Goal: Check status: Check status

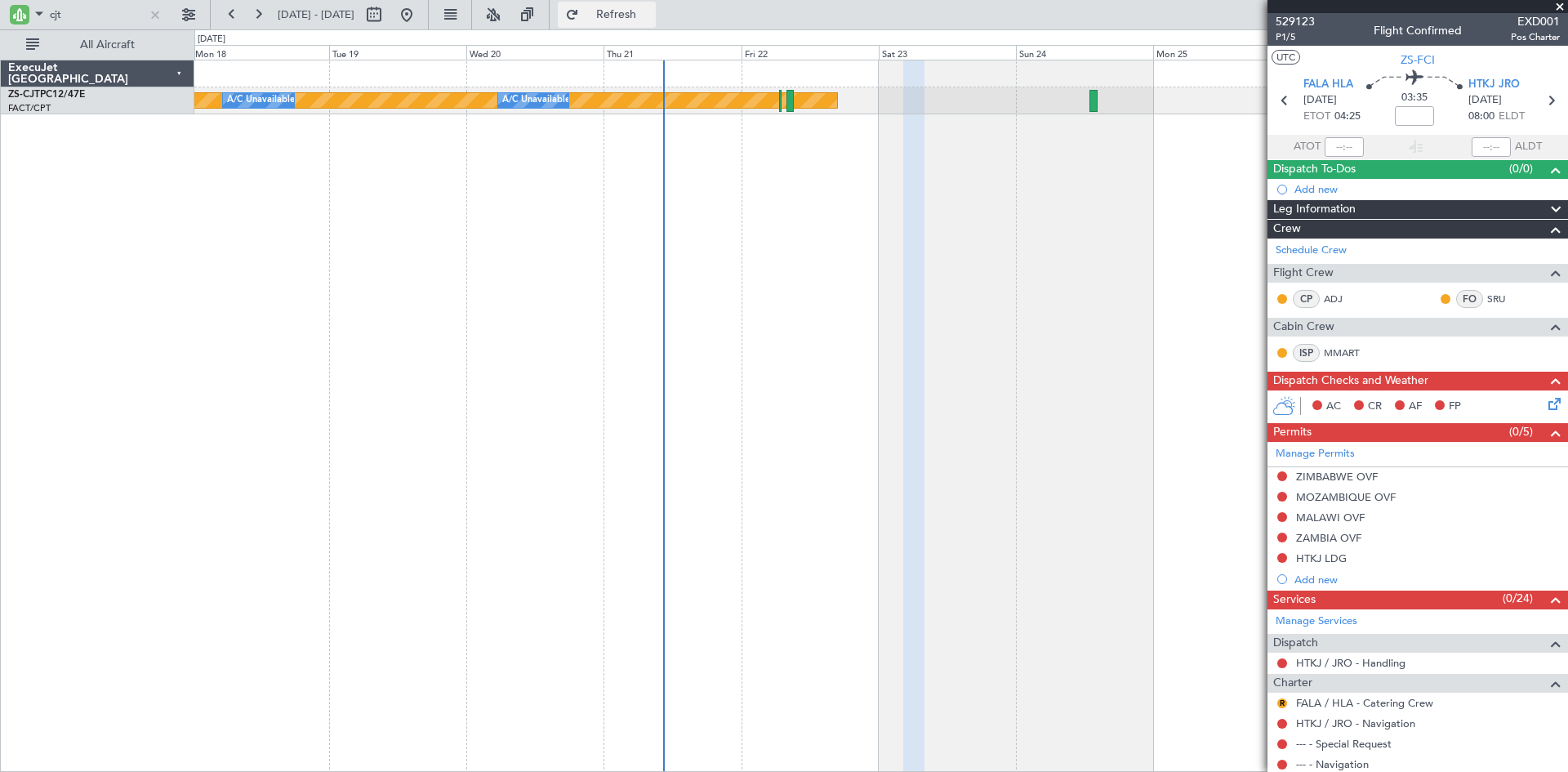
click at [628, 8] on button "Refresh" at bounding box center [606, 15] width 98 height 27
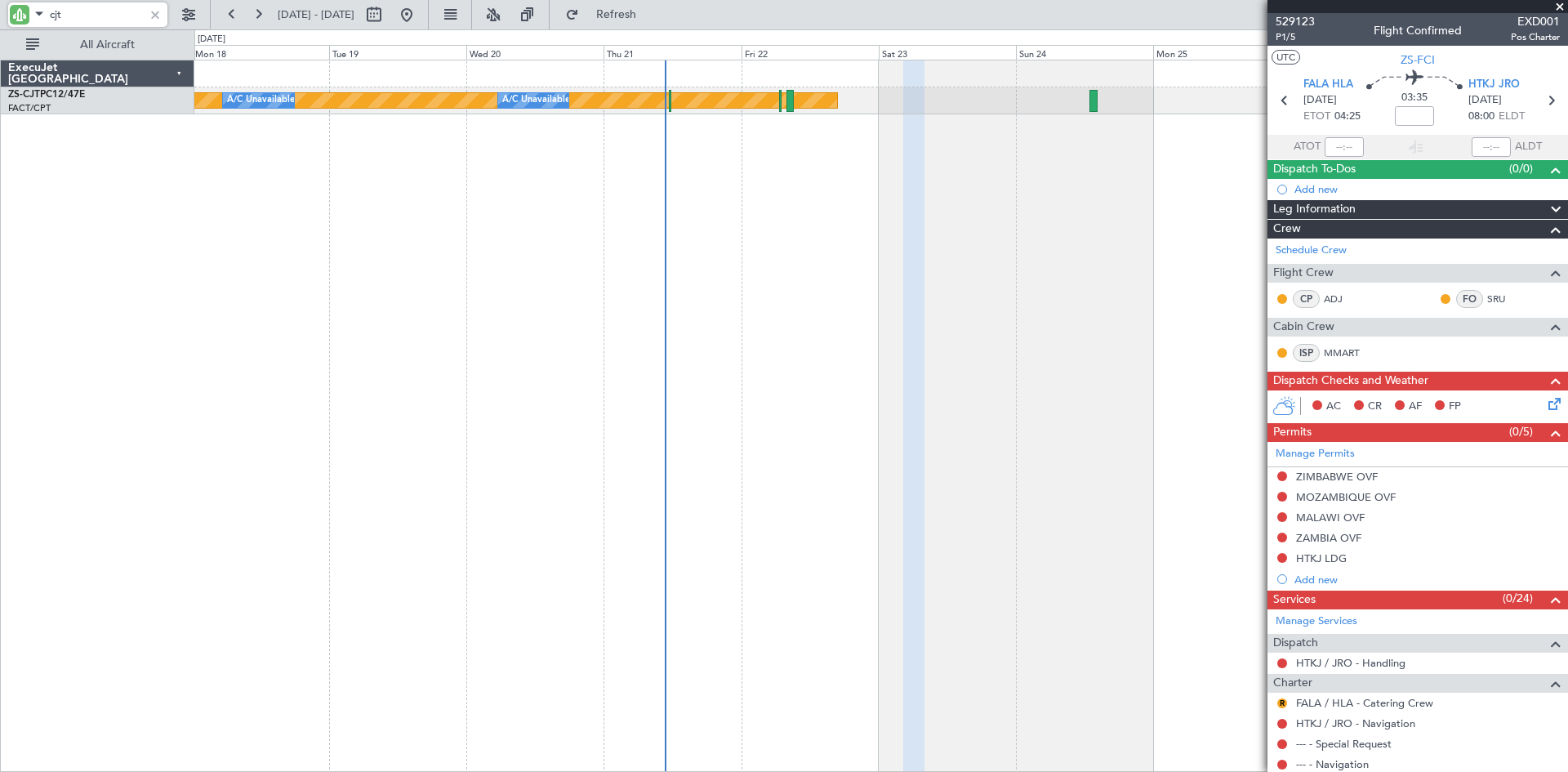
click at [86, 9] on input "cjt" at bounding box center [97, 15] width 94 height 25
type input "c"
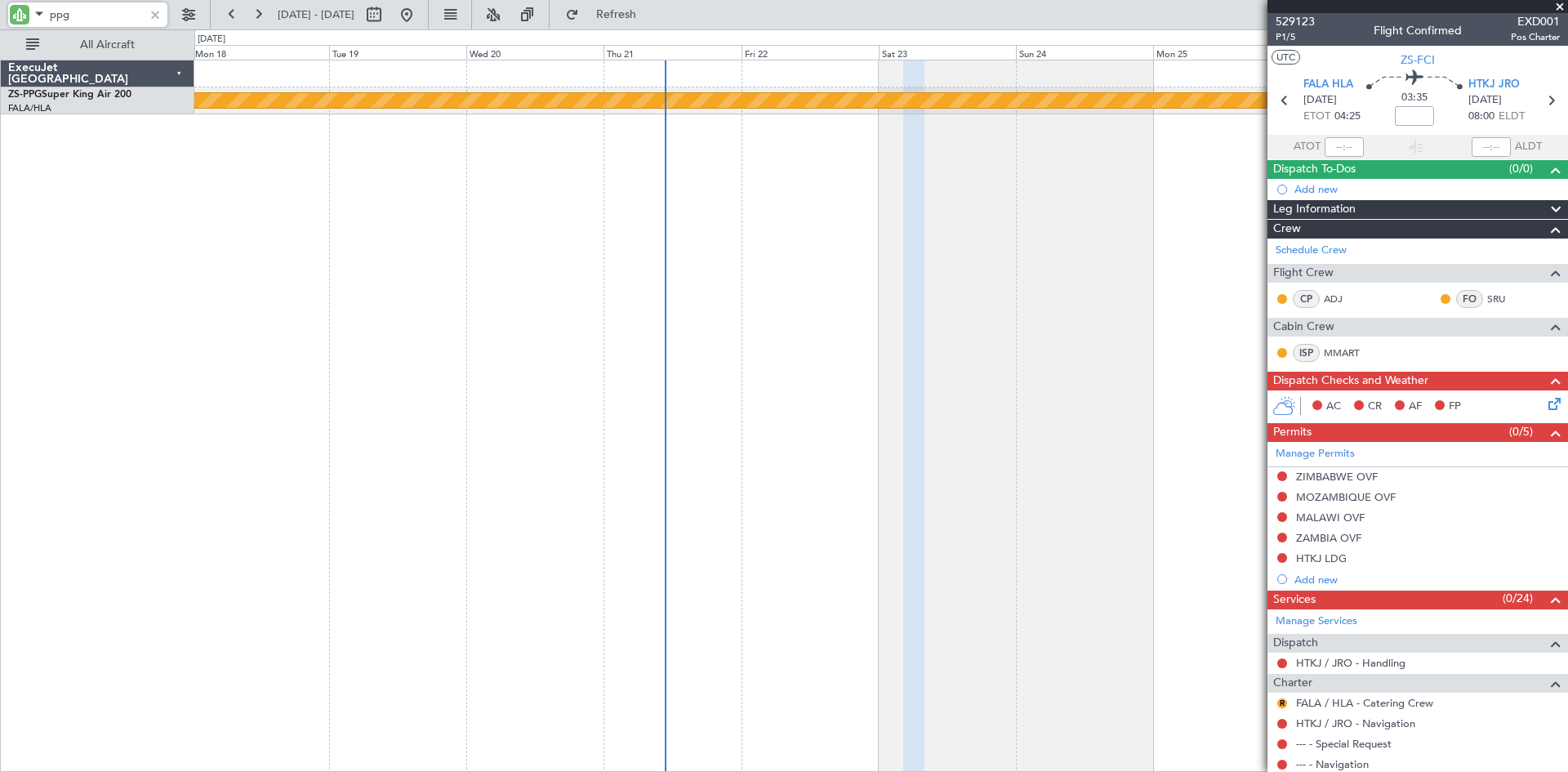
type input "ppg"
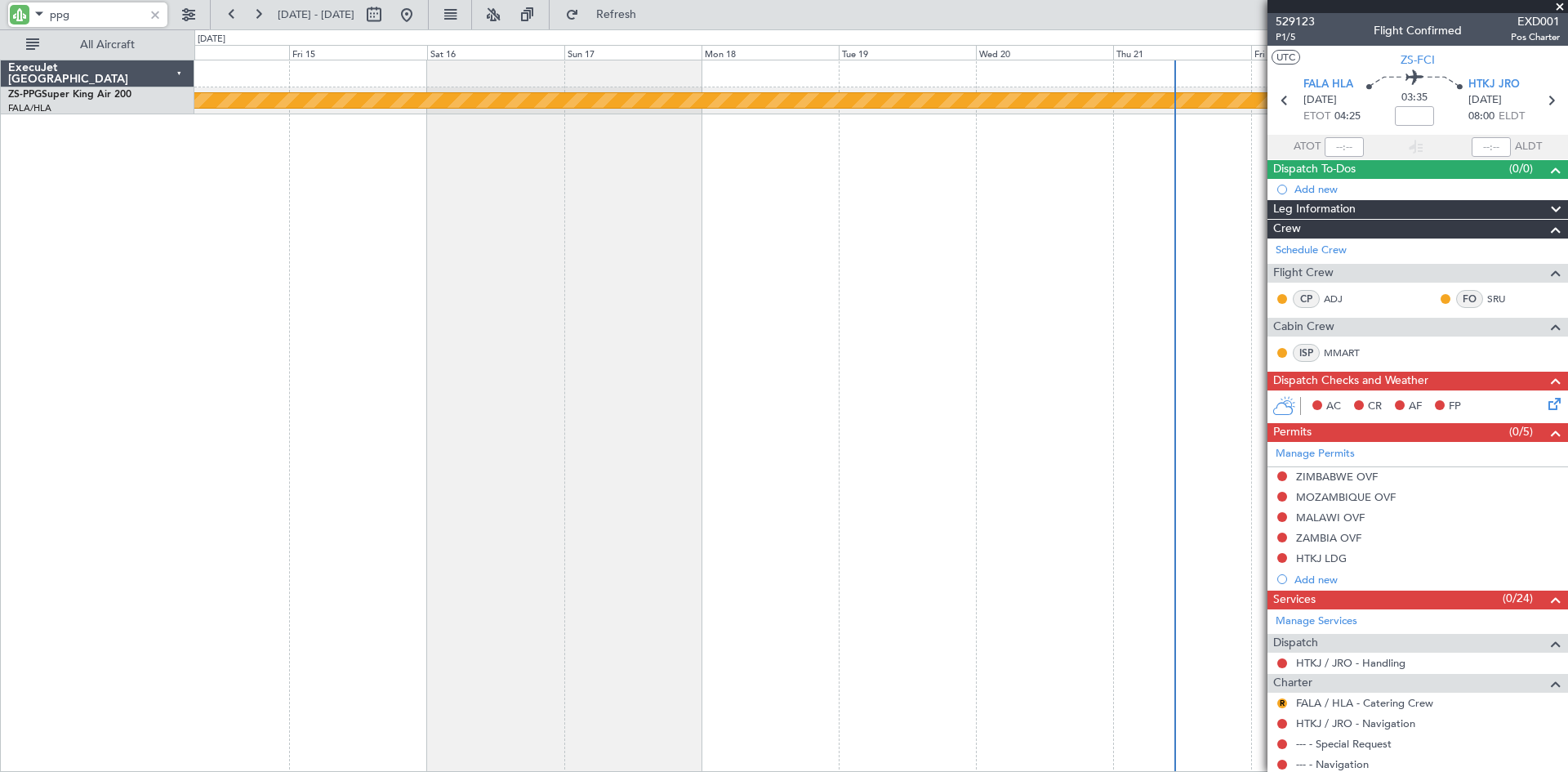
click at [840, 228] on div "Planned Maint Lanseria" at bounding box center [881, 415] width 1374 height 712
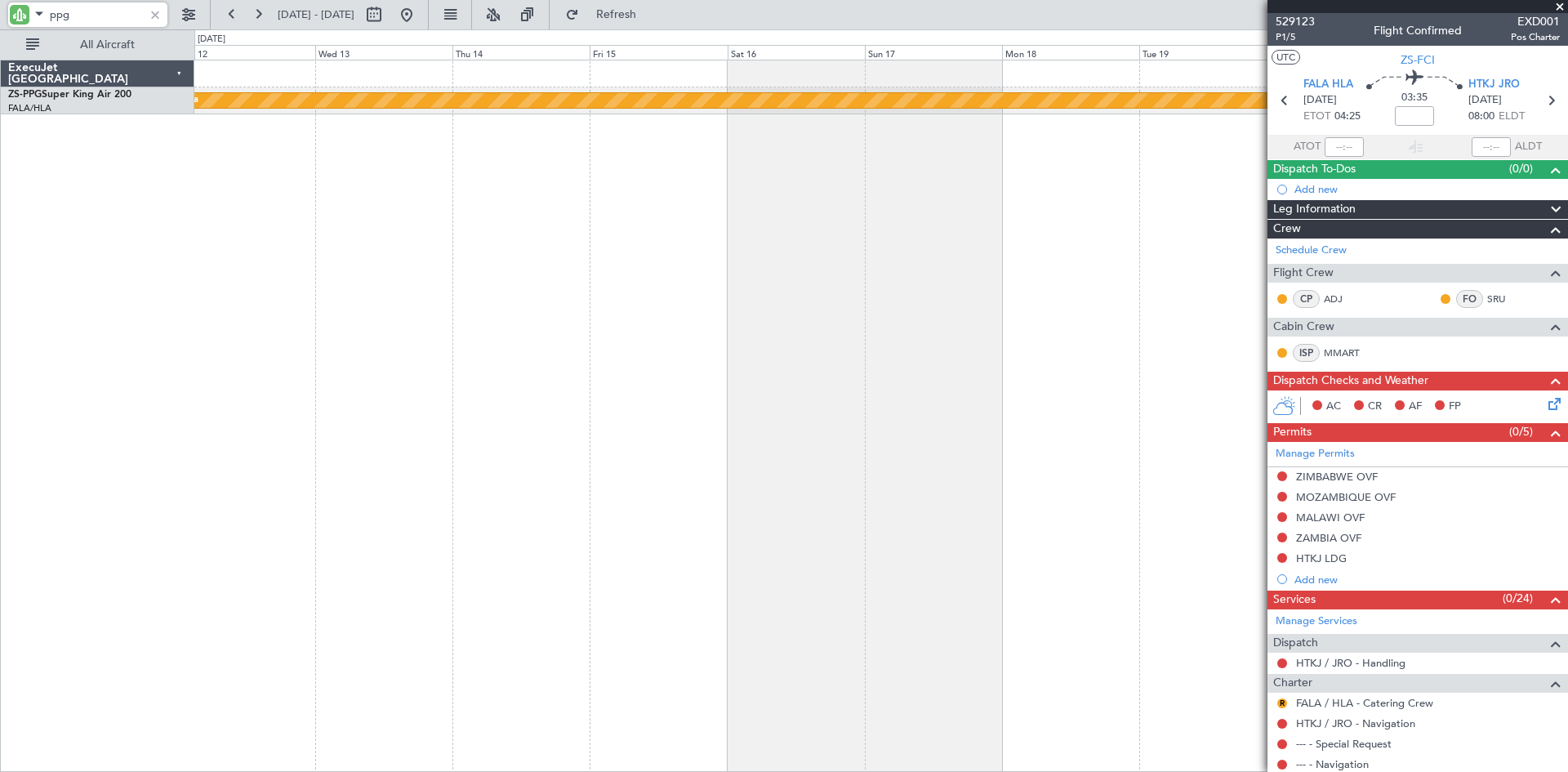
click at [1075, 282] on div "Planned Maint Lanseria A/C Booked A/C Booked A/C Booked A/C Booked A/C Booked" at bounding box center [881, 415] width 1374 height 712
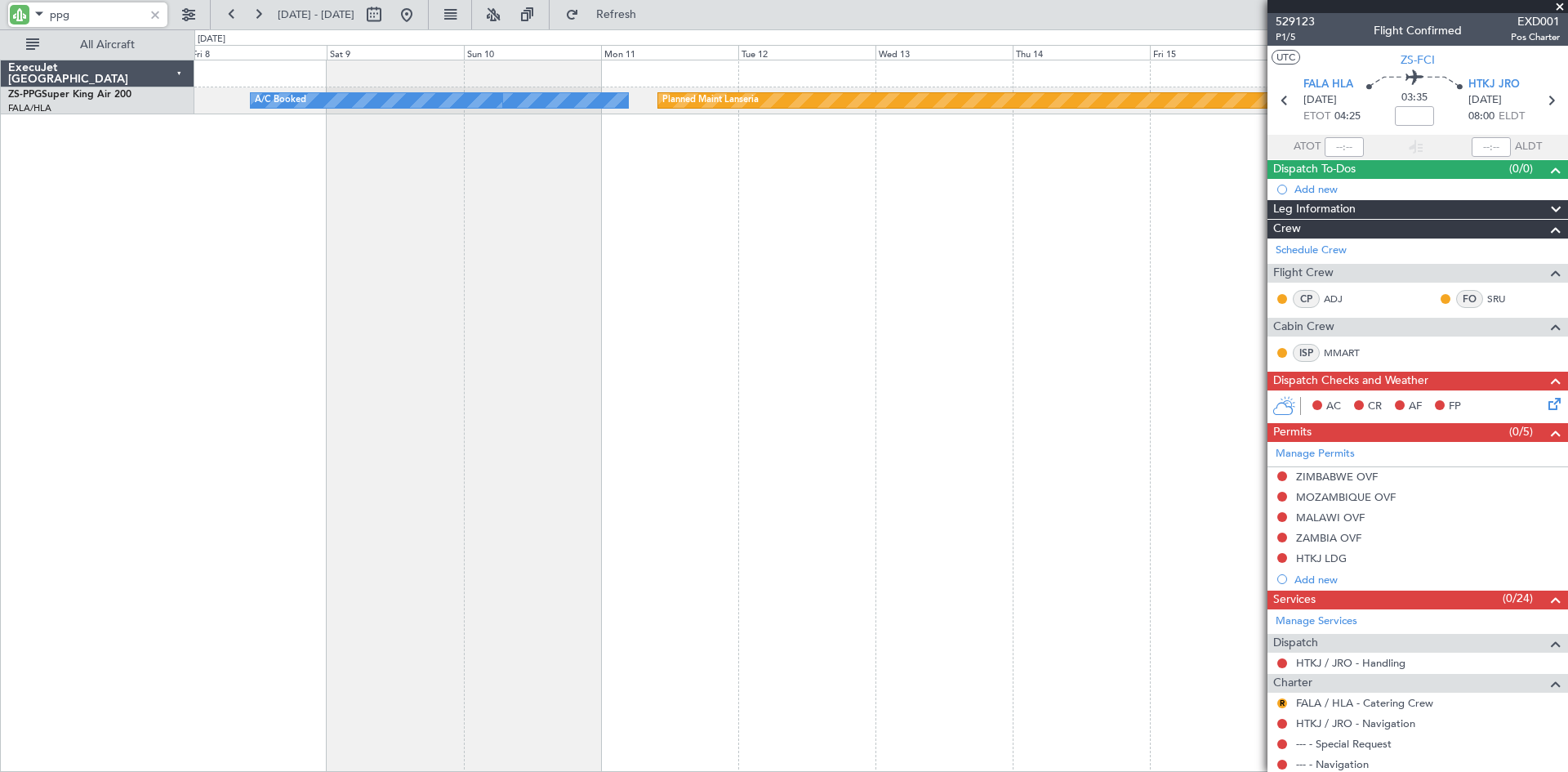
click at [922, 286] on div "Planned Maint Lanseria A/C Booked A/C Booked A/C Booked A/C Booked A/C Booked" at bounding box center [881, 415] width 1374 height 712
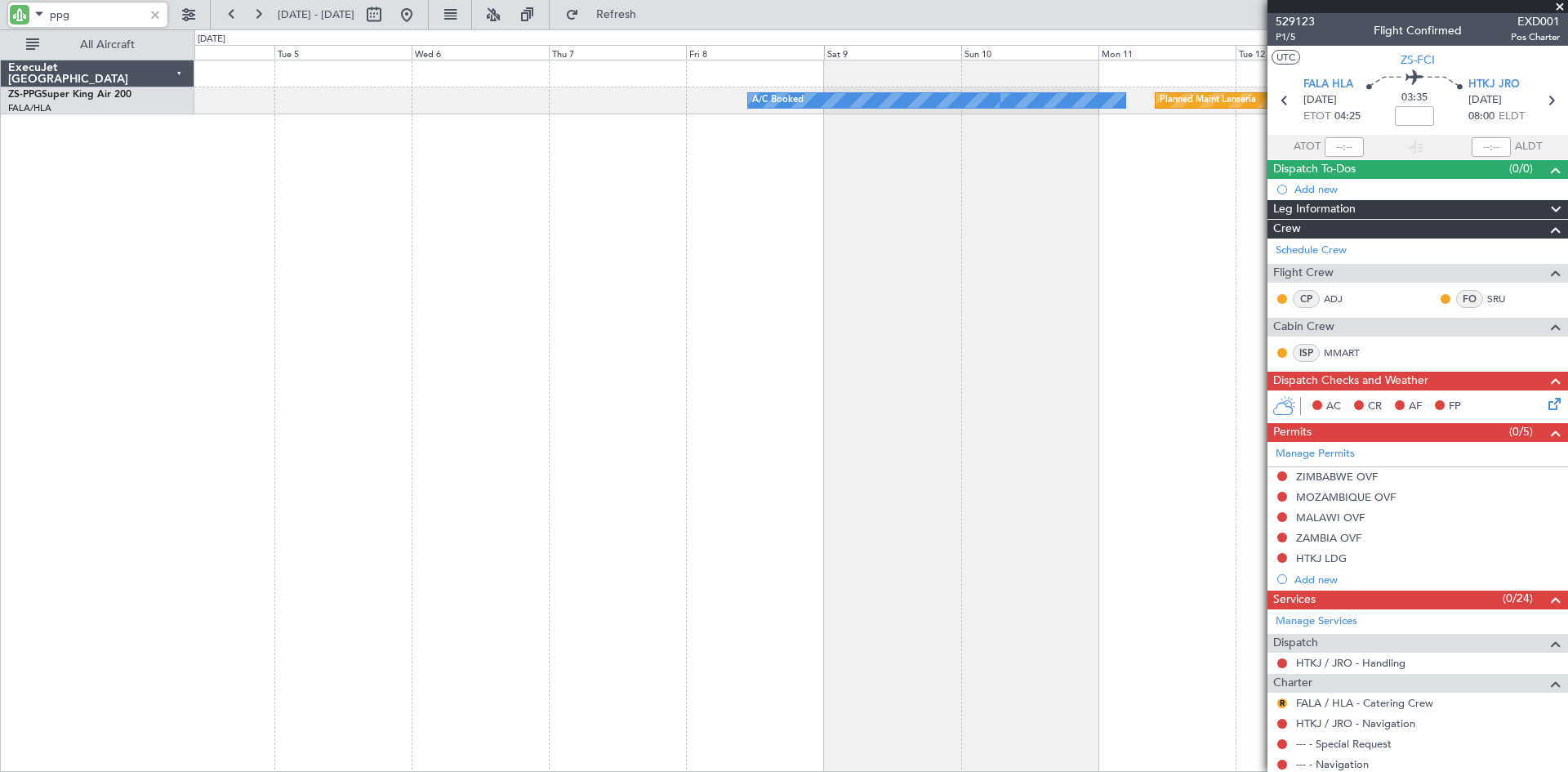
click at [972, 289] on div "Planned Maint Lanseria A/C Booked A/C Booked A/C Booked A/C Booked A/C Booked" at bounding box center [881, 415] width 1374 height 712
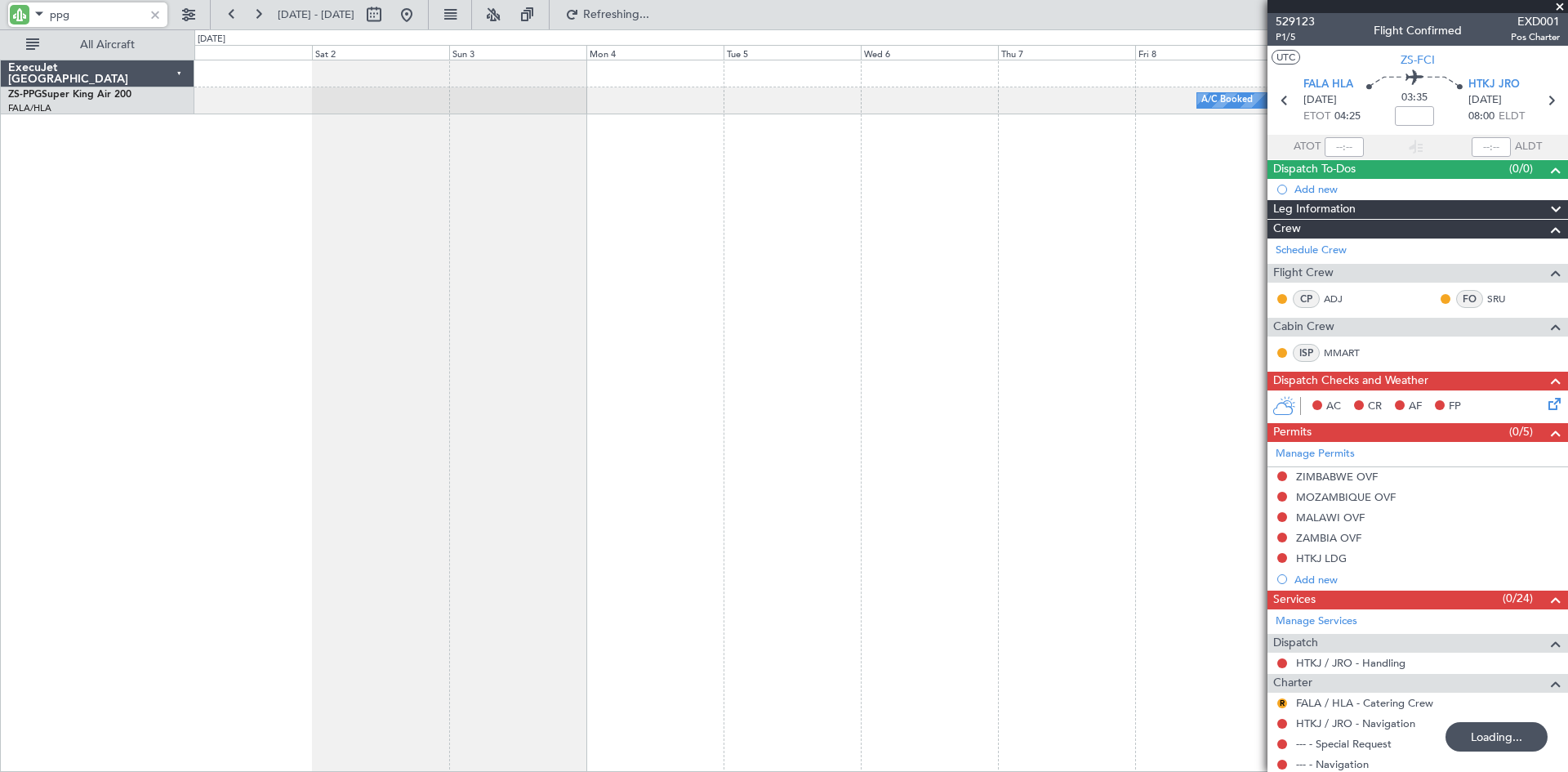
click at [465, 261] on div "A/C Booked A/C Booked A/C Booked A/C Booked A/C Booked Planned Maint Lanseria" at bounding box center [881, 415] width 1374 height 712
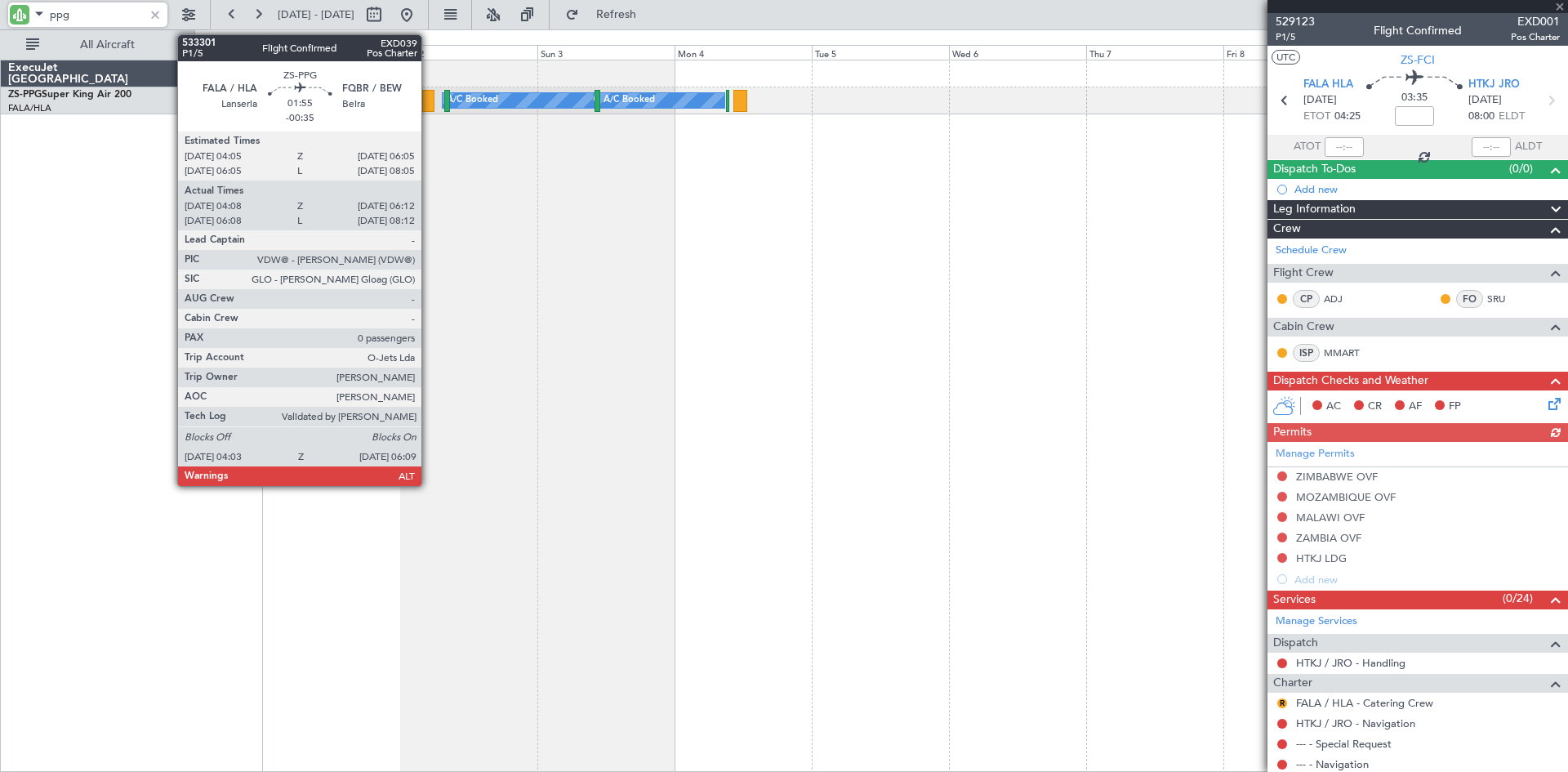
click at [428, 103] on div at bounding box center [428, 101] width 12 height 22
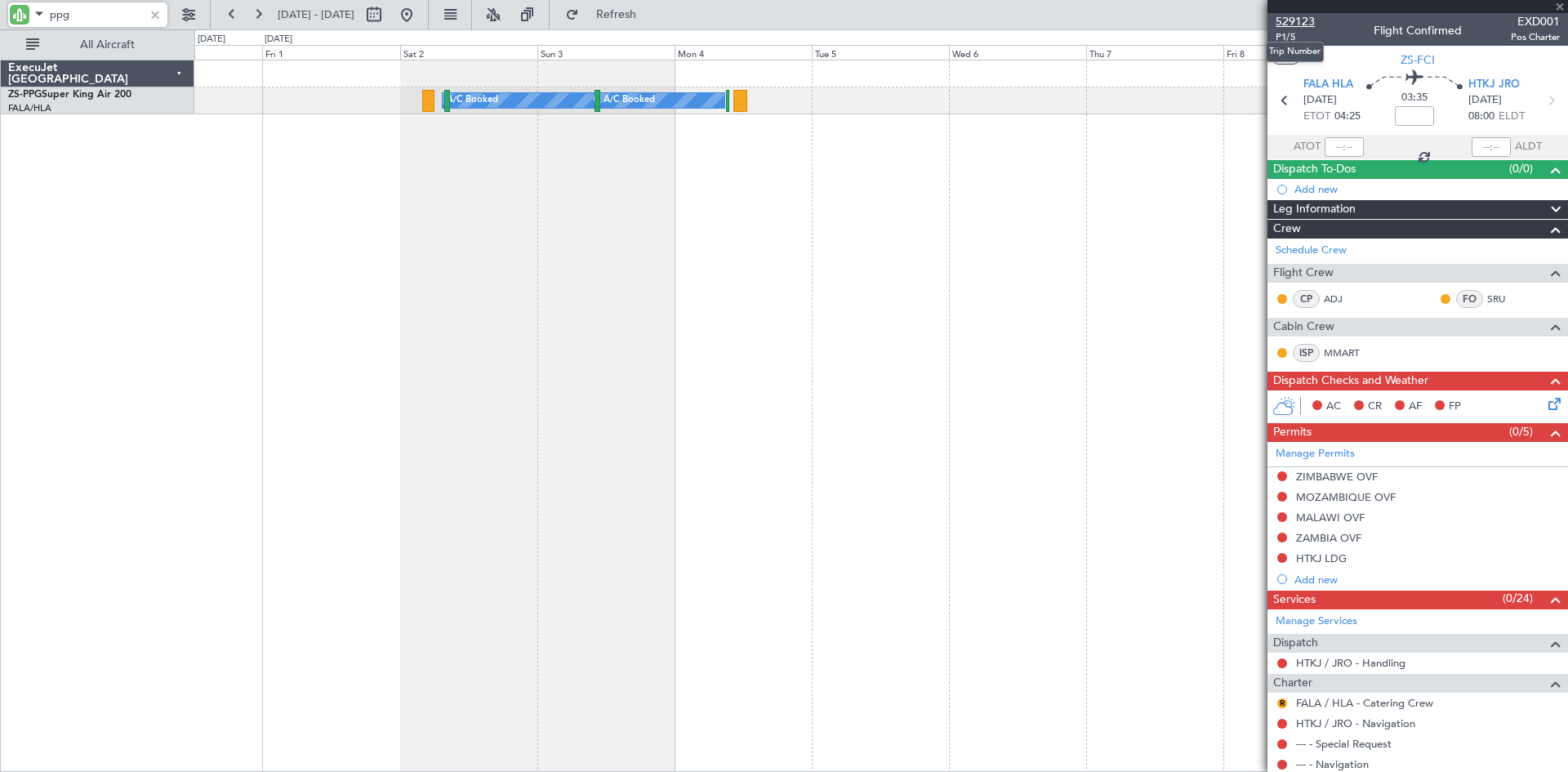
type input "-00:35"
type input "04:08"
type input "06:07"
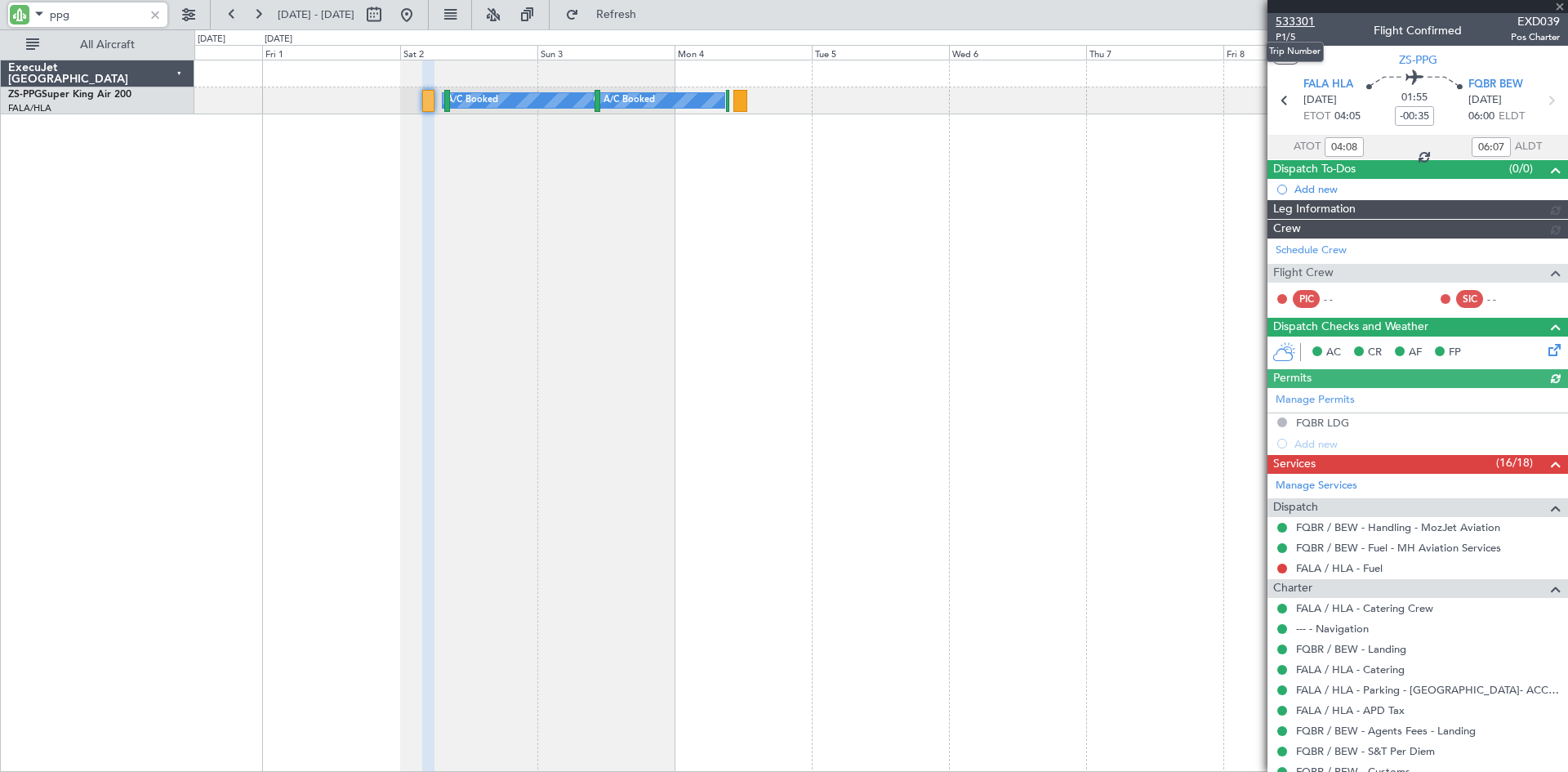
click at [1295, 21] on span "533301" at bounding box center [1295, 22] width 39 height 17
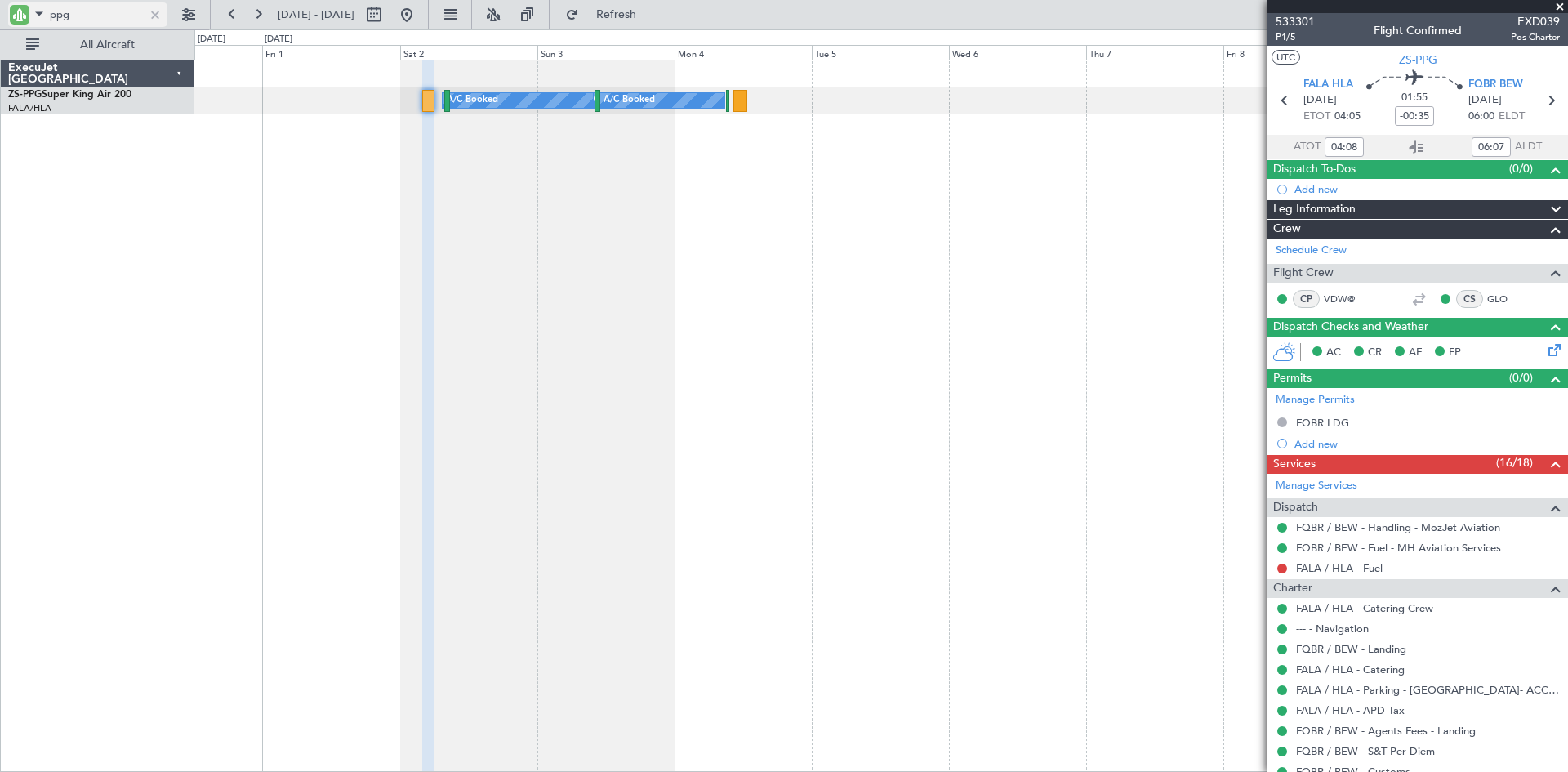
click at [100, 22] on input "ppg" at bounding box center [97, 15] width 94 height 25
type input "p"
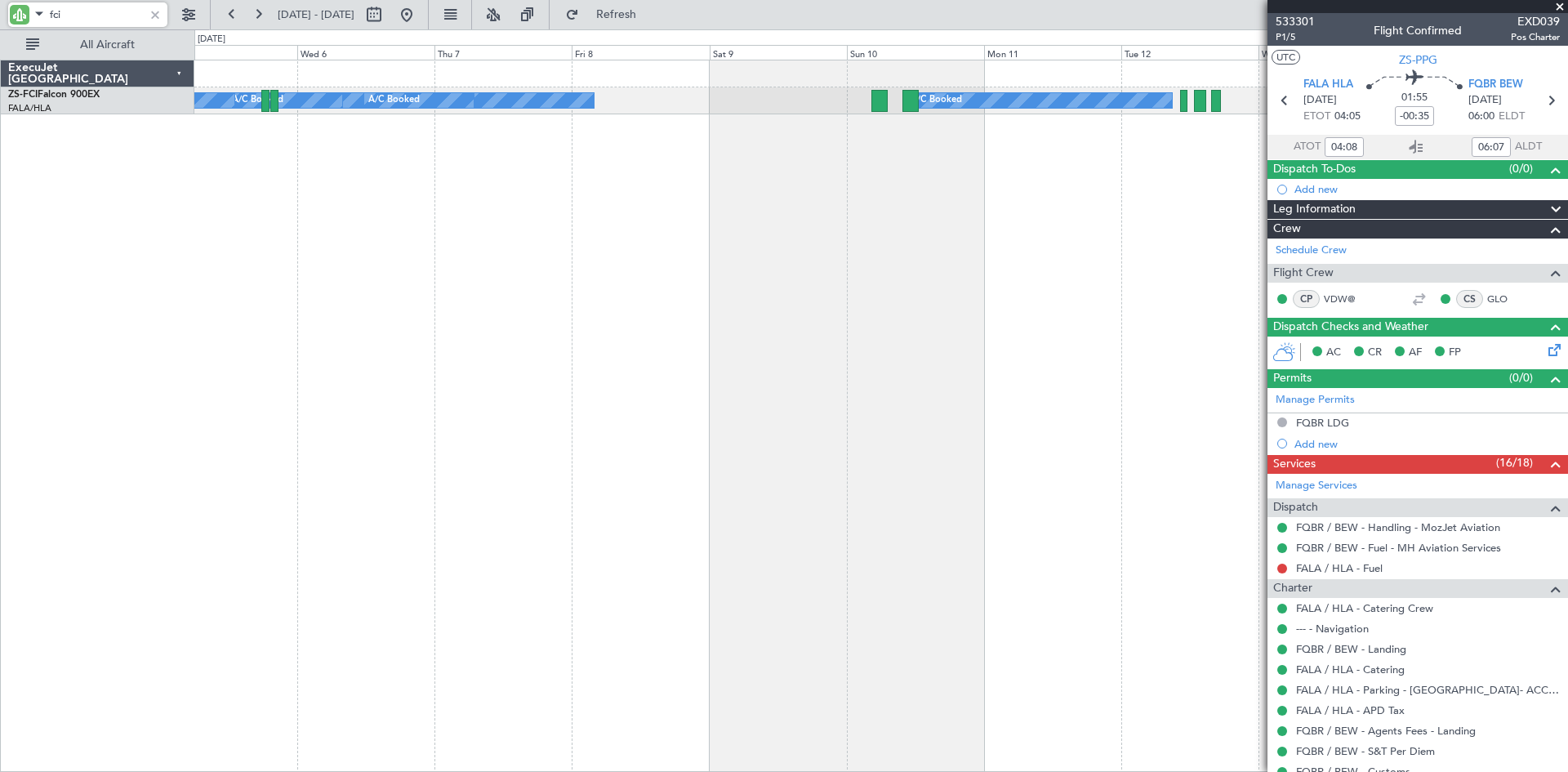
click at [486, 357] on div "A/C Booked A/C Booked A/C Booked A/C Booked A/C Booked A/C Booked A/C Booked A/…" at bounding box center [881, 415] width 1374 height 712
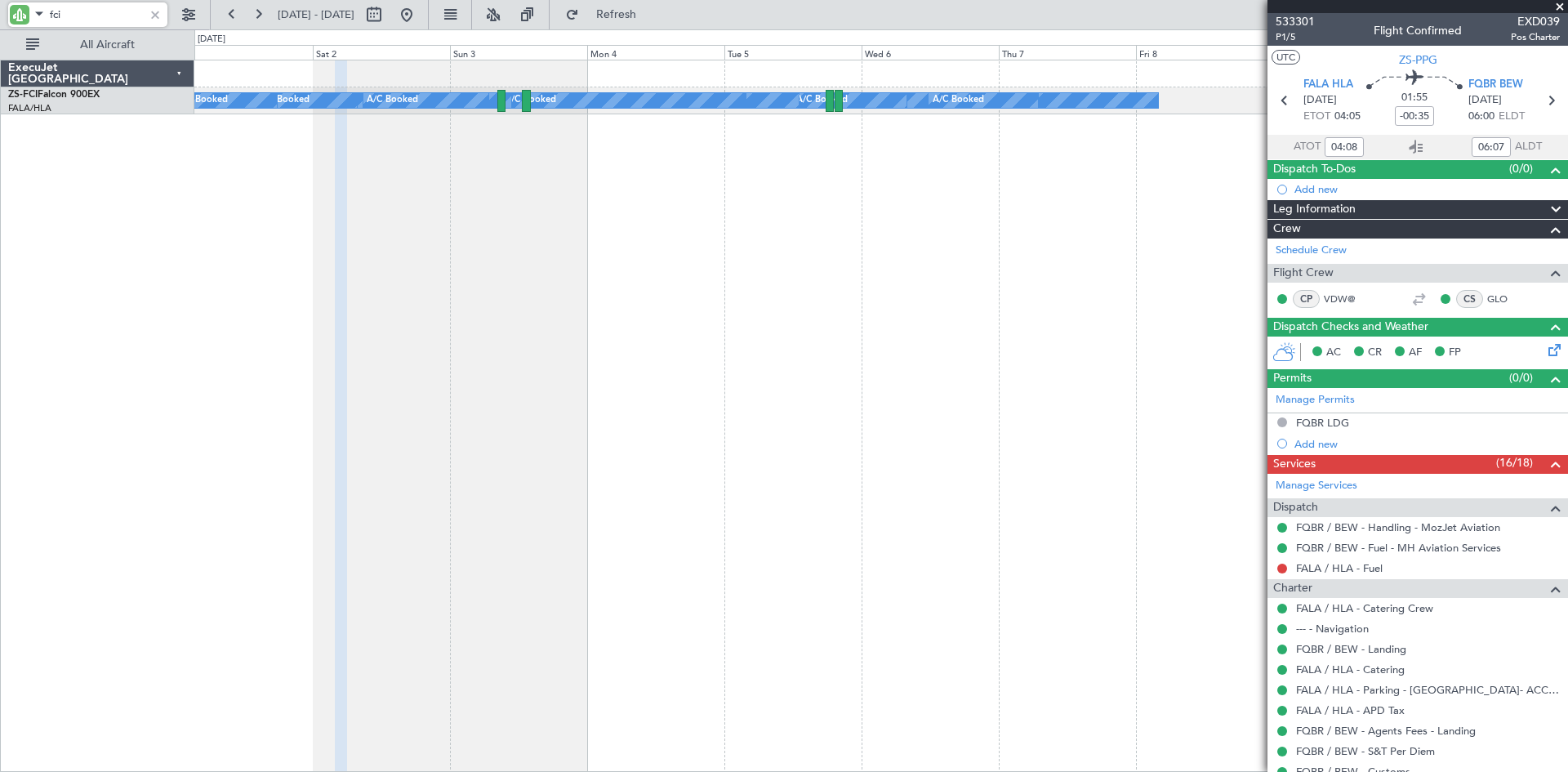
click at [982, 386] on div "A/C Booked A/C Booked A/C Booked A/C Booked A/C Booked A/C Booked A/C Booked A/…" at bounding box center [881, 415] width 1374 height 712
type input "fci"
click at [420, 14] on button at bounding box center [407, 15] width 27 height 27
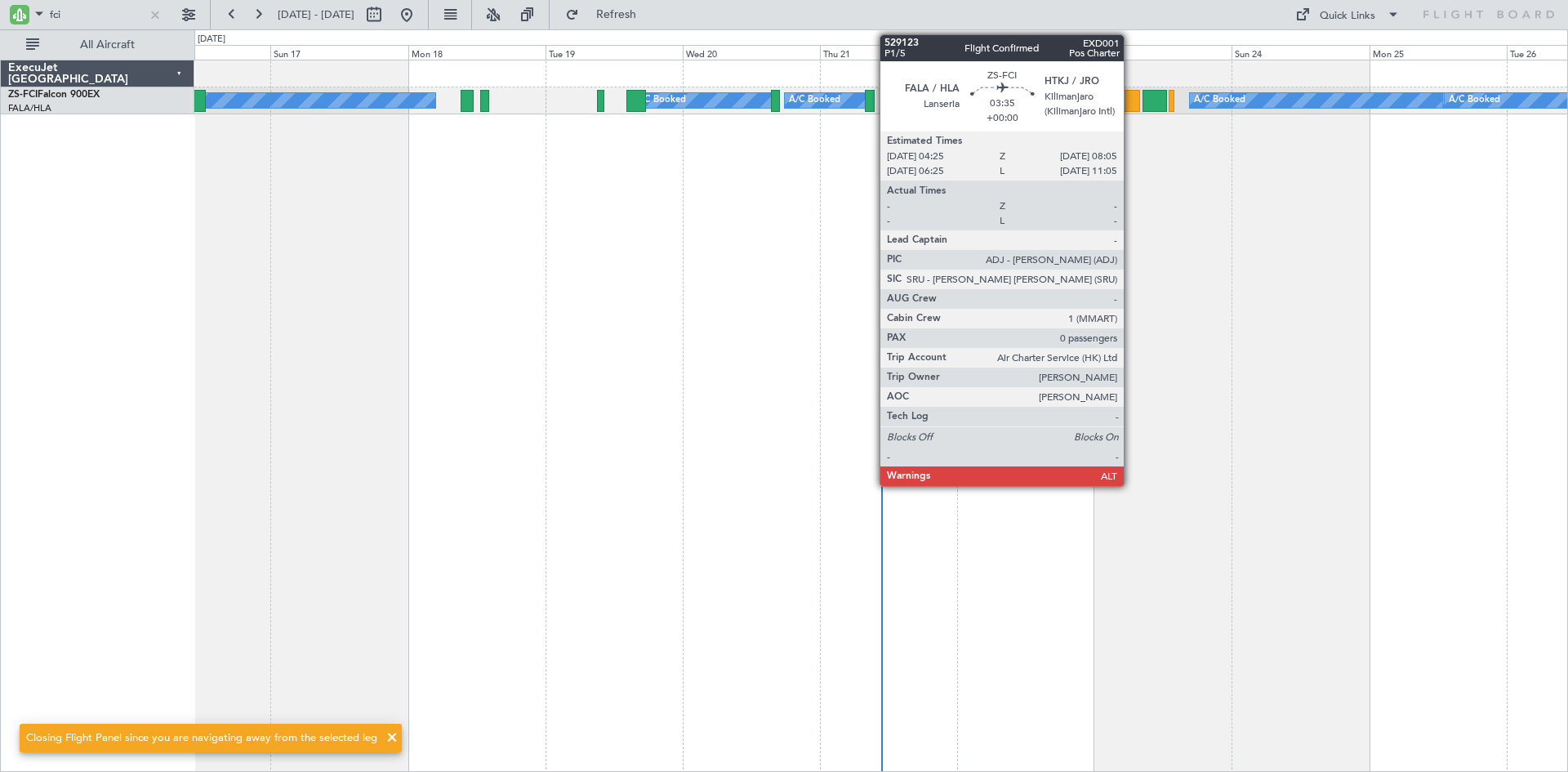
click at [1131, 97] on div at bounding box center [1129, 101] width 21 height 22
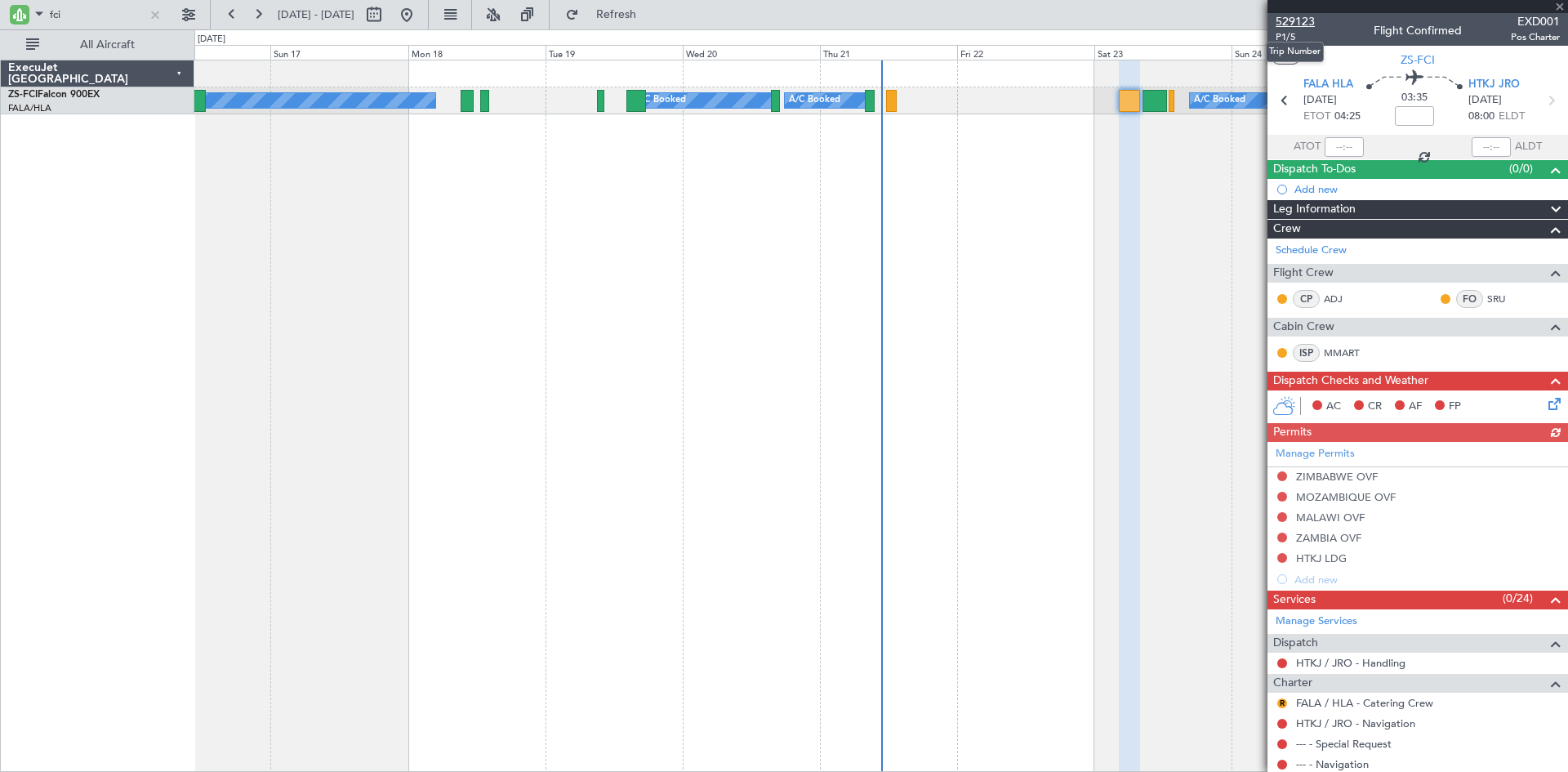
click at [1297, 18] on span "529123" at bounding box center [1295, 22] width 39 height 17
